Goal: Information Seeking & Learning: Obtain resource

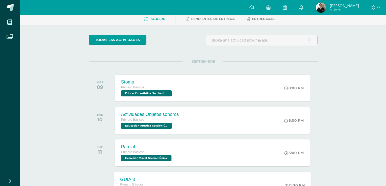
scroll to position [20, 0]
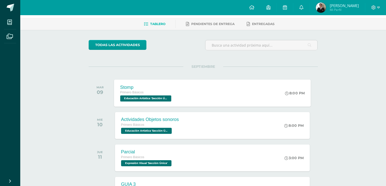
click at [188, 94] on div "Stomp Primero Básicos Educación Artística 'Sección Única' 8:00 PM Stomp Educaci…" at bounding box center [212, 93] width 197 height 27
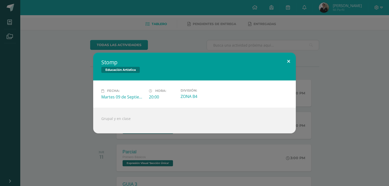
click at [286, 63] on button at bounding box center [289, 61] width 14 height 17
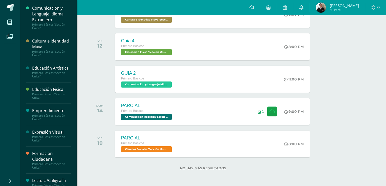
scroll to position [101, 0]
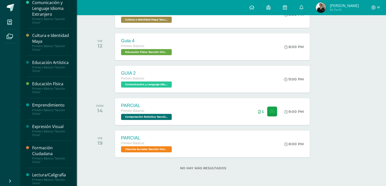
click at [44, 105] on div "Emprendimiento" at bounding box center [51, 105] width 39 height 6
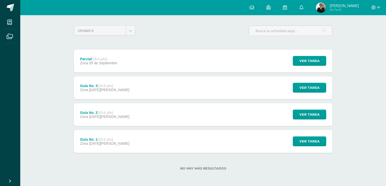
scroll to position [35, 0]
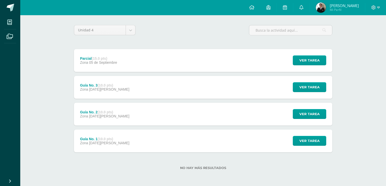
click at [193, 83] on div "Guía No. 3 (10.0 pts) Zona 29 de Agosto Ver tarea Guía No. 3 Emprendimiento Car…" at bounding box center [203, 87] width 258 height 23
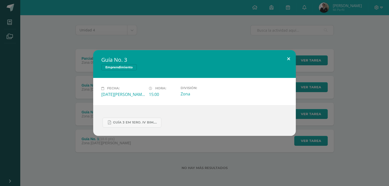
click at [288, 61] on button at bounding box center [289, 58] width 14 height 17
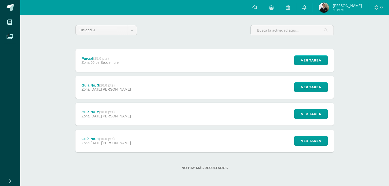
click at [208, 60] on div "Parcial (15.0 pts) Zona 05 de Septiembre Ver tarea Parcial Emprendimiento Carga…" at bounding box center [205, 60] width 258 height 23
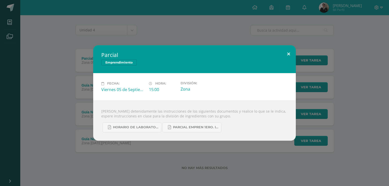
click at [288, 58] on button at bounding box center [289, 53] width 14 height 17
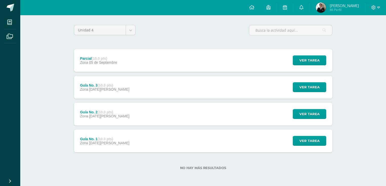
click at [125, 81] on div "Guía No. 3 (10.0 pts) Zona 29 de Agosto Ver tarea Guía No. 3 Emprendimiento Fec…" at bounding box center [203, 87] width 258 height 23
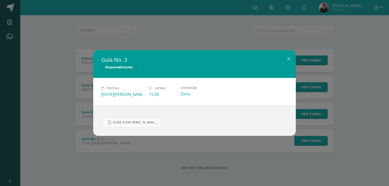
click at [118, 121] on link "GUÍA 3 EM 1ERO. IV BIM.docx.pdf" at bounding box center [132, 123] width 59 height 10
click at [286, 60] on button at bounding box center [289, 58] width 14 height 17
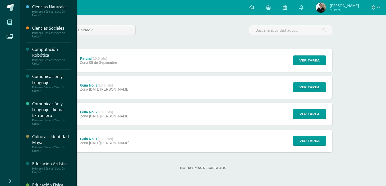
click at [6, 24] on span at bounding box center [9, 21] width 11 height 11
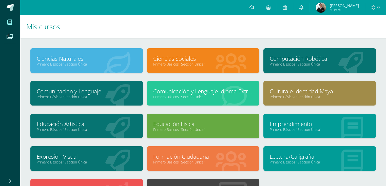
click at [162, 66] on link "Primero Básicos "Sección Única"" at bounding box center [203, 64] width 100 height 5
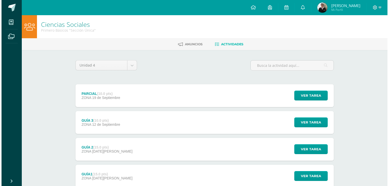
scroll to position [35, 0]
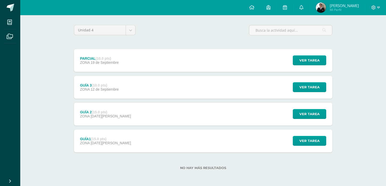
click at [177, 92] on div "GUÍA 3 (10.0 pts) ZONA [DATE] Ver tarea GUÍA 3 Ciencias Sociales Cargando conte…" at bounding box center [203, 87] width 258 height 23
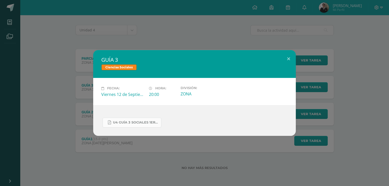
click at [144, 125] on link "U4 GUÍA 3 SOCIALES 1ERO.pdf" at bounding box center [132, 123] width 59 height 10
click at [292, 58] on button at bounding box center [289, 58] width 14 height 17
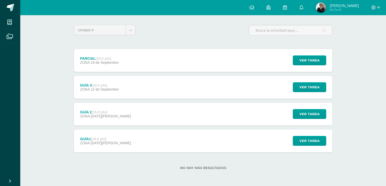
click at [158, 115] on div "GUÍA 2 (15.0 pts) ZONA [DATE][PERSON_NAME] Ver tarea GUÍA 2 Ciencias Sociales C…" at bounding box center [203, 114] width 258 height 23
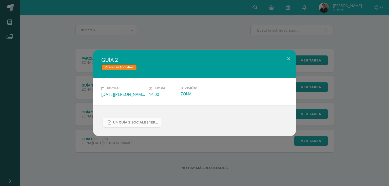
click at [150, 121] on span "U4 GUÍA 2 SOCIALES 1ERO BÁSICO.pdf" at bounding box center [136, 123] width 46 height 4
